Goal: Information Seeking & Learning: Learn about a topic

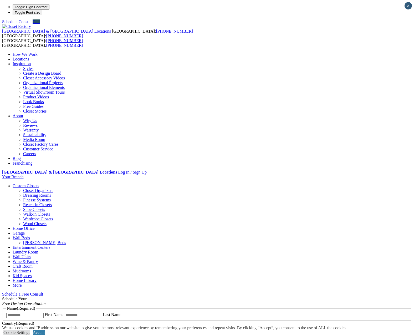
click at [33, 66] on link "Styles" at bounding box center [28, 68] width 10 height 4
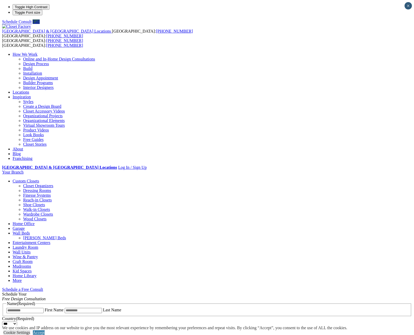
click at [65, 123] on link "Virtual Showroom Tours" at bounding box center [44, 125] width 42 height 4
